Goal: Find specific page/section: Find specific page/section

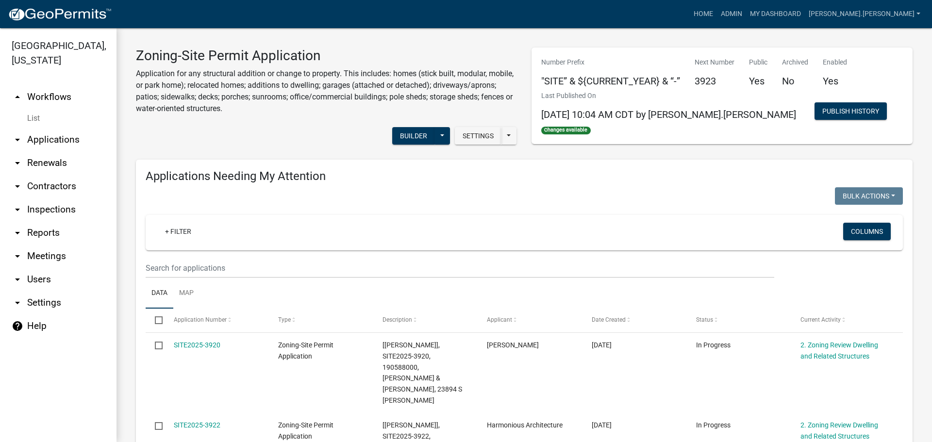
scroll to position [932, 0]
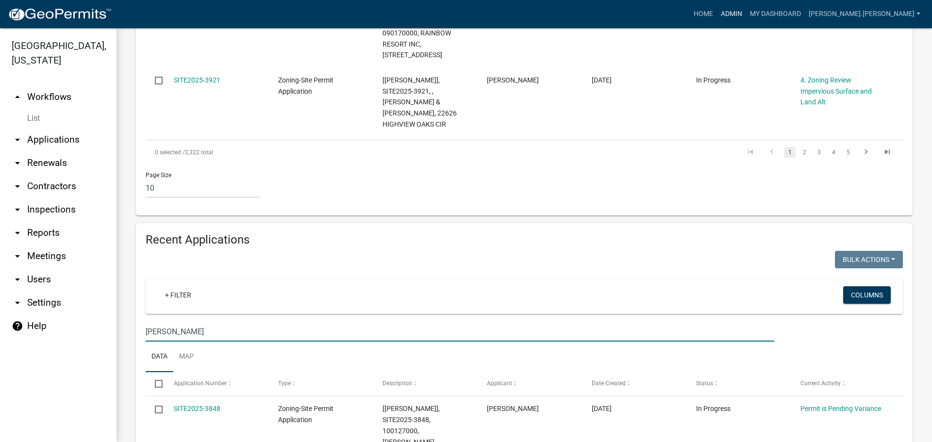
click at [746, 16] on link "Admin" at bounding box center [731, 14] width 29 height 18
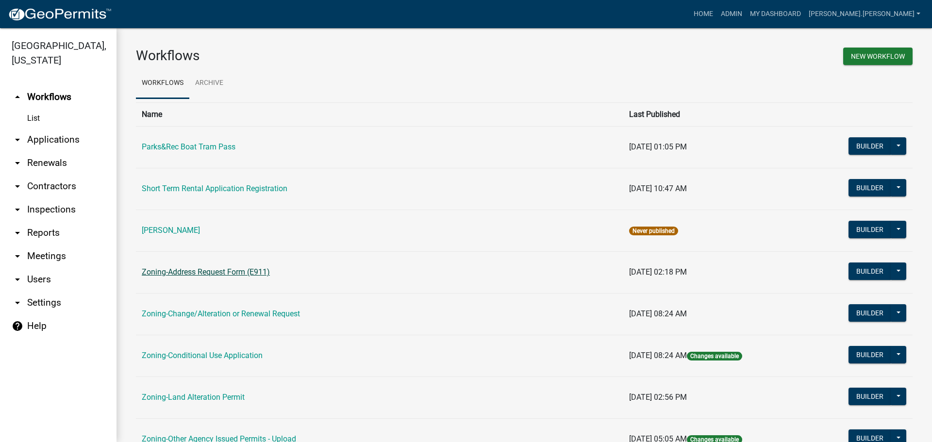
click at [207, 276] on link "Zoning-Address Request Form (E911)" at bounding box center [206, 271] width 128 height 9
